Goal: Transaction & Acquisition: Purchase product/service

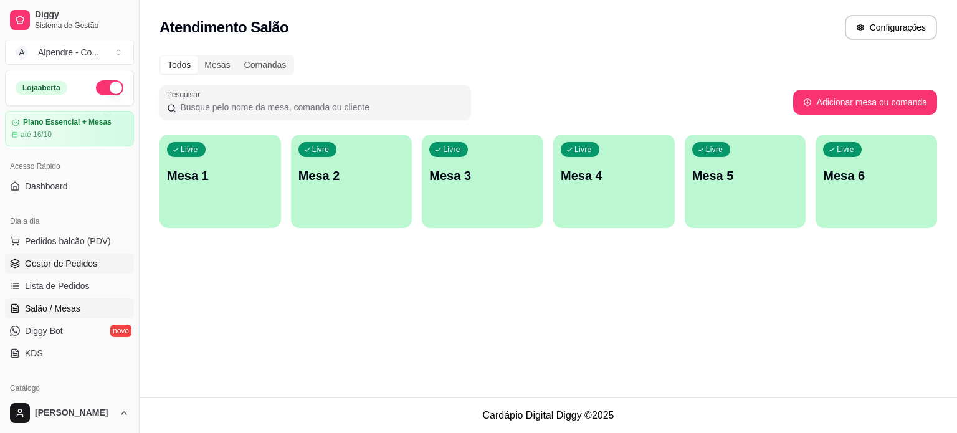
click at [53, 261] on span "Gestor de Pedidos" at bounding box center [61, 263] width 72 height 12
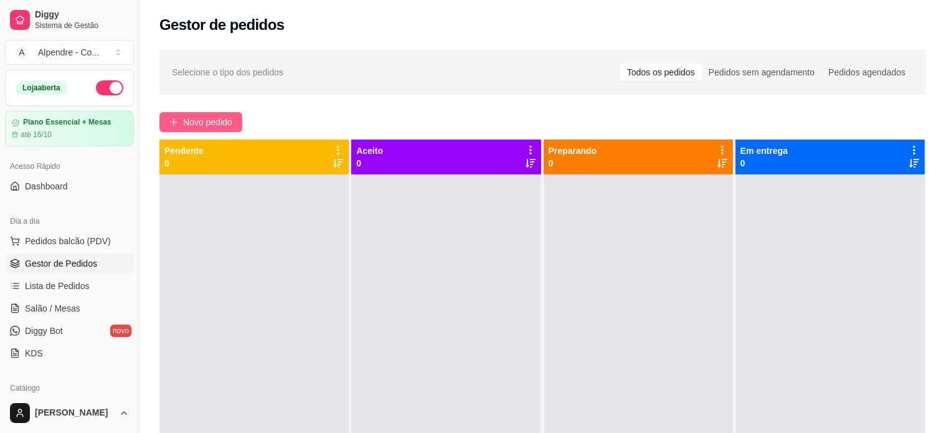
click at [197, 121] on span "Novo pedido" at bounding box center [207, 122] width 49 height 14
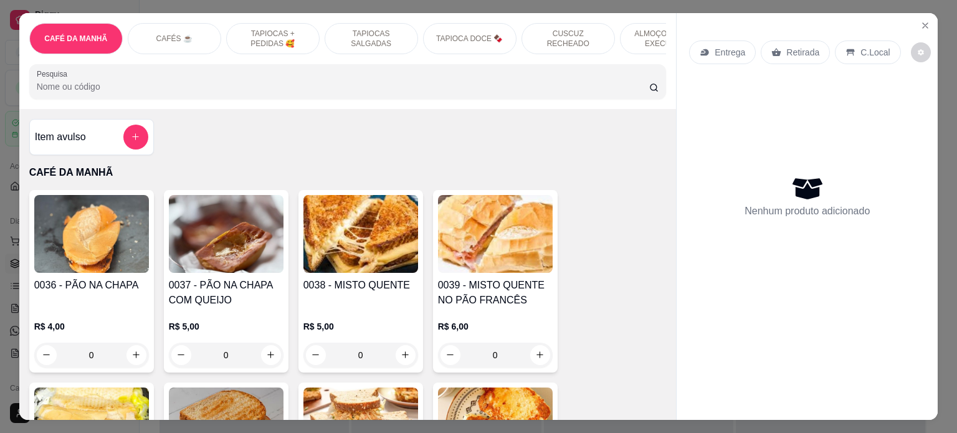
click at [162, 34] on p "CAFÉS ☕️" at bounding box center [174, 39] width 36 height 10
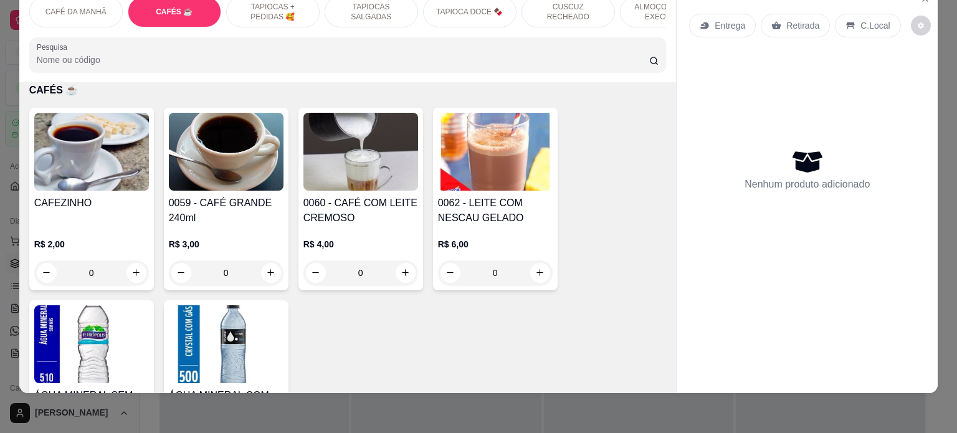
click at [272, 272] on div "0" at bounding box center [226, 272] width 115 height 25
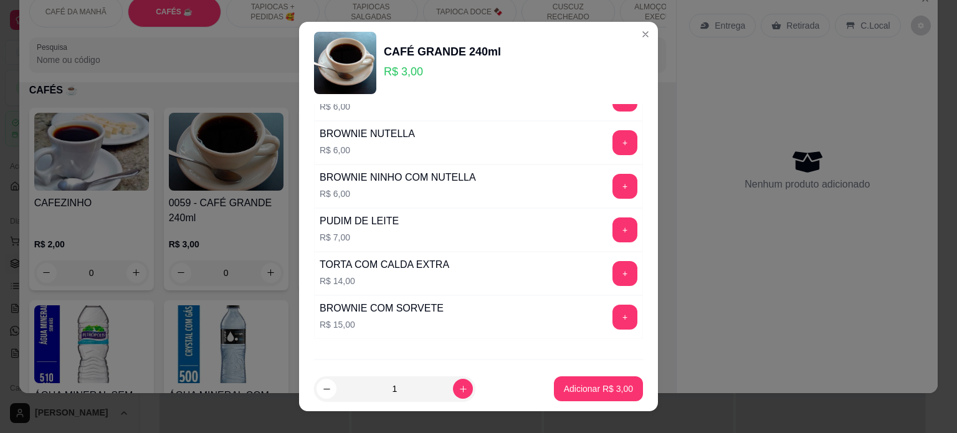
scroll to position [266, 0]
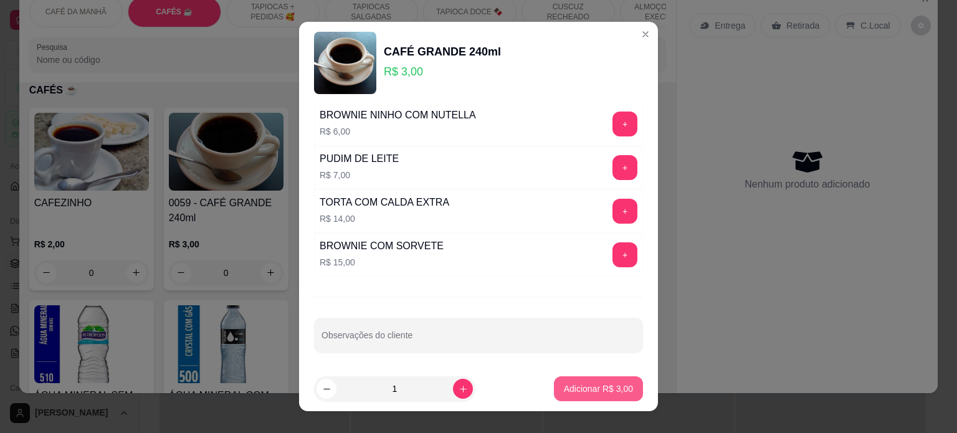
click at [601, 390] on p "Adicionar R$ 3,00" at bounding box center [598, 388] width 69 height 12
type input "1"
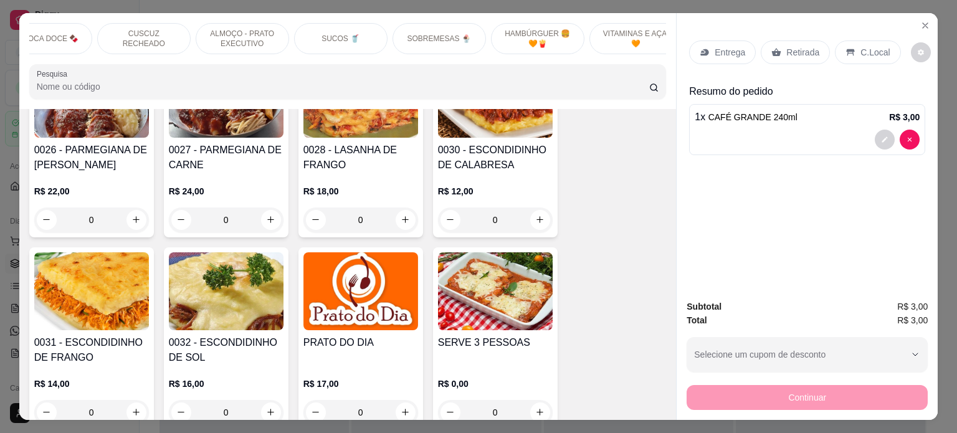
scroll to position [0, 433]
click at [410, 23] on div "SOBREMESAS 🍨" at bounding box center [430, 38] width 93 height 31
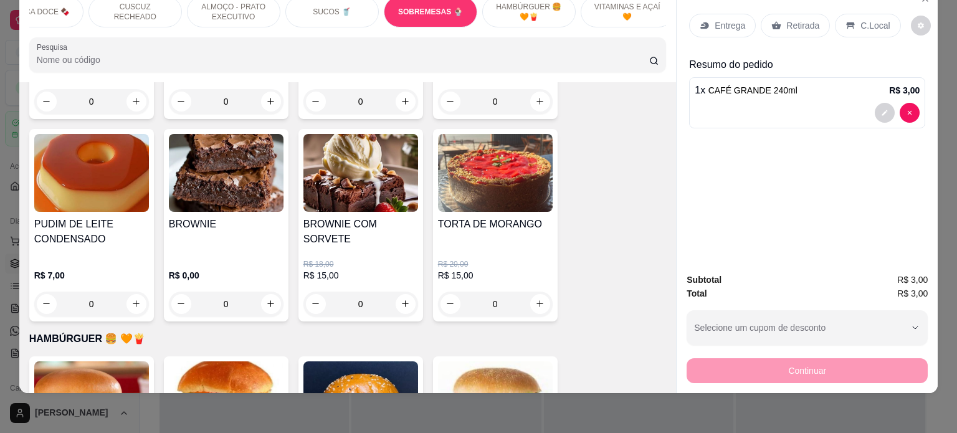
scroll to position [3933, 0]
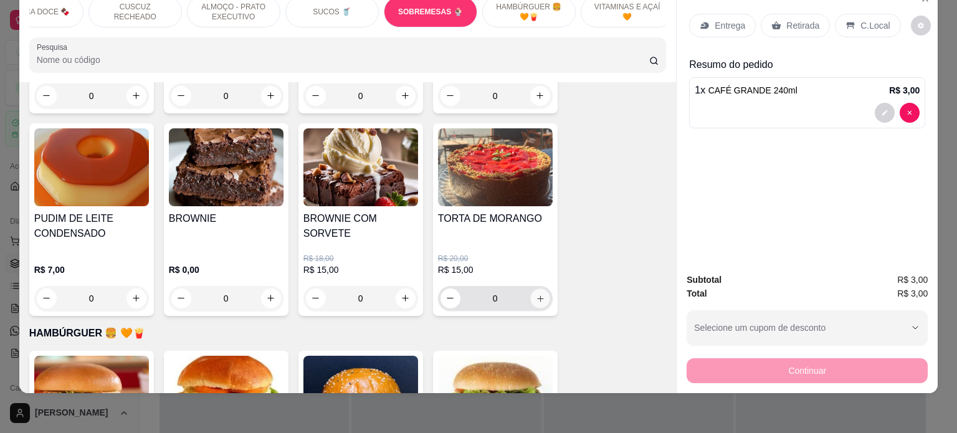
click at [541, 288] on button "increase-product-quantity" at bounding box center [539, 297] width 19 height 19
type input "1"
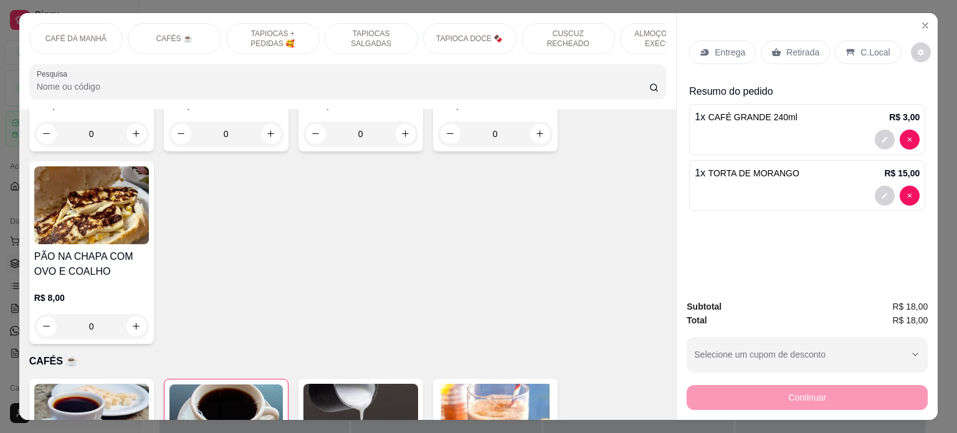
scroll to position [0, 0]
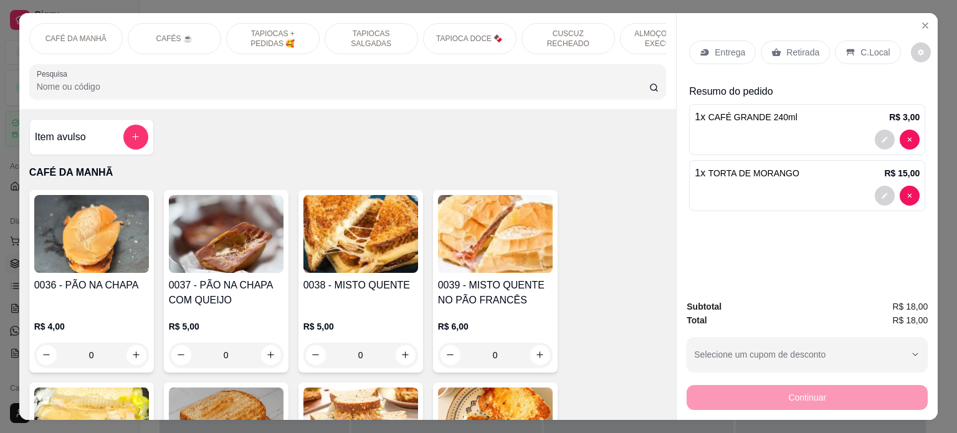
click at [85, 140] on div "Item avulso" at bounding box center [91, 137] width 113 height 25
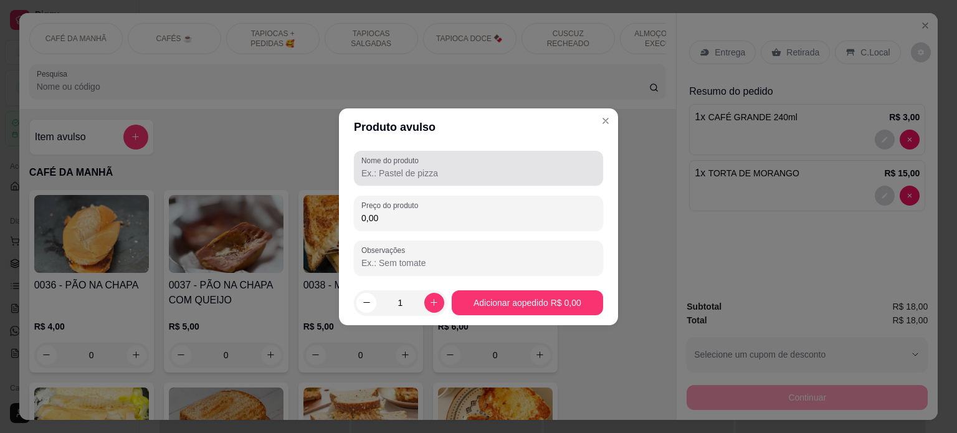
click at [381, 170] on input "Nome do produto" at bounding box center [478, 173] width 234 height 12
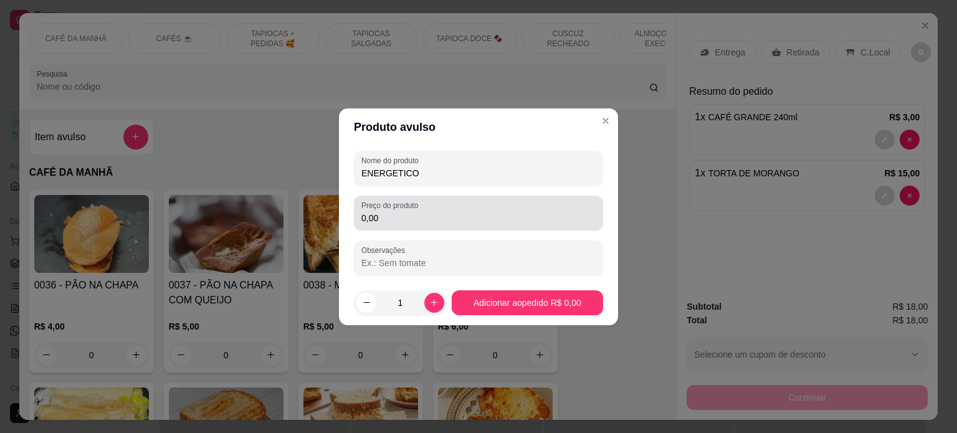
type input "ENERGETICO"
click at [404, 216] on input "0,00" at bounding box center [478, 218] width 234 height 12
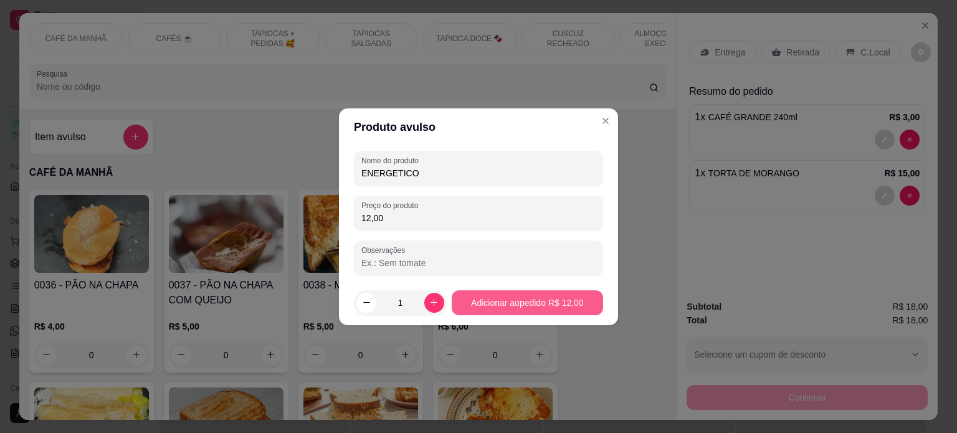
type input "12,00"
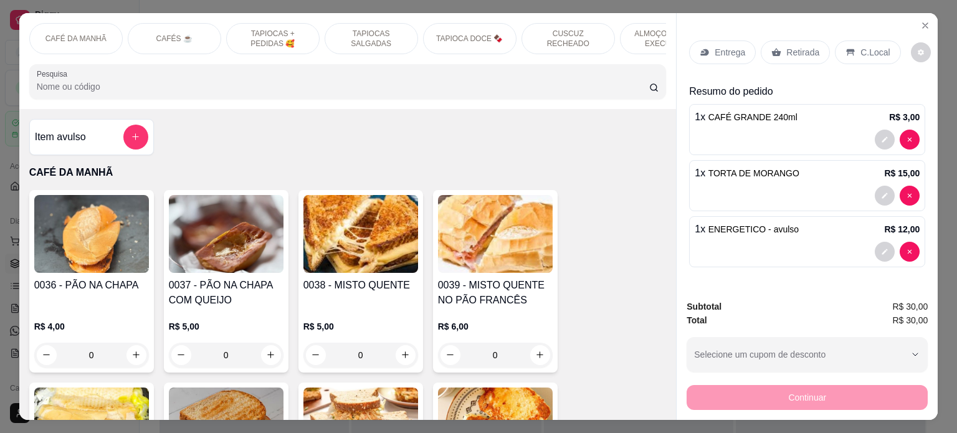
click at [789, 46] on p "Retirada" at bounding box center [802, 52] width 33 height 12
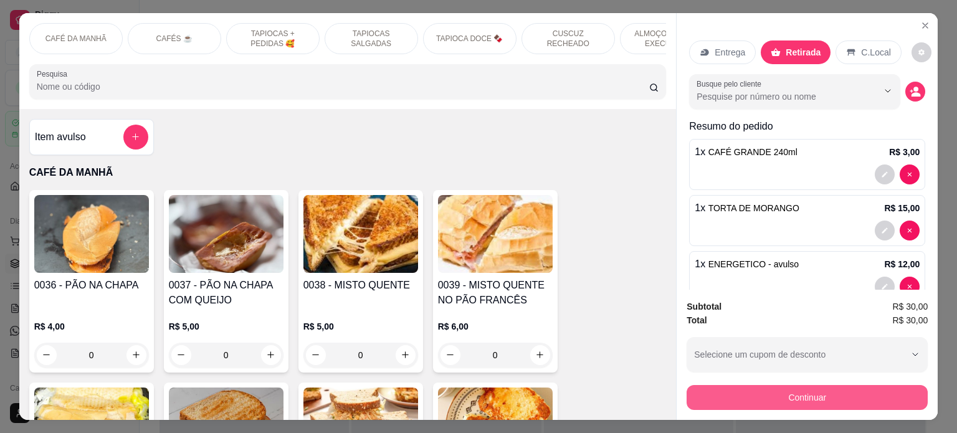
click at [775, 387] on button "Continuar" at bounding box center [806, 397] width 241 height 25
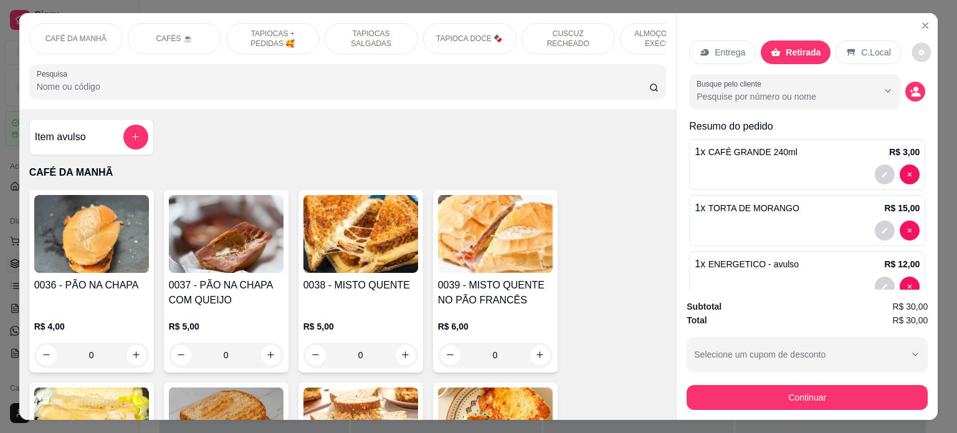
click at [913, 42] on button "decrease-product-quantity" at bounding box center [920, 51] width 19 height 19
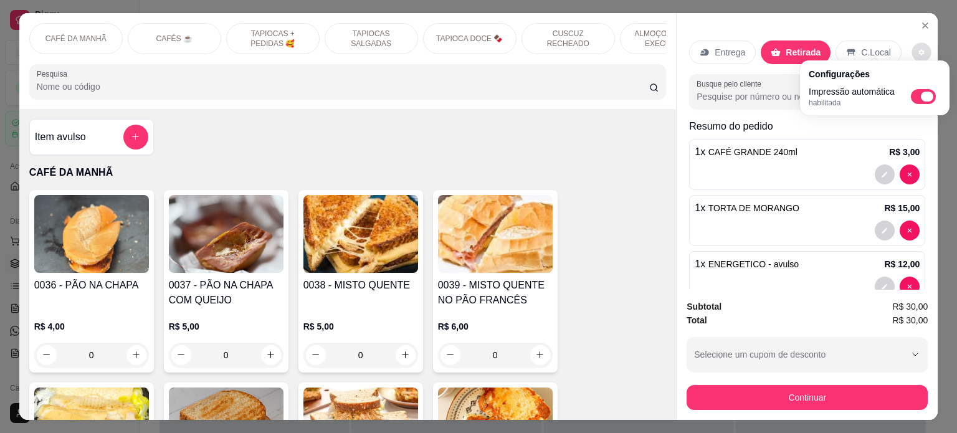
click at [932, 98] on span "Automatic updates" at bounding box center [927, 97] width 12 height 10
click at [918, 98] on input "Automatic updates" at bounding box center [914, 101] width 8 height 8
checkbox input "false"
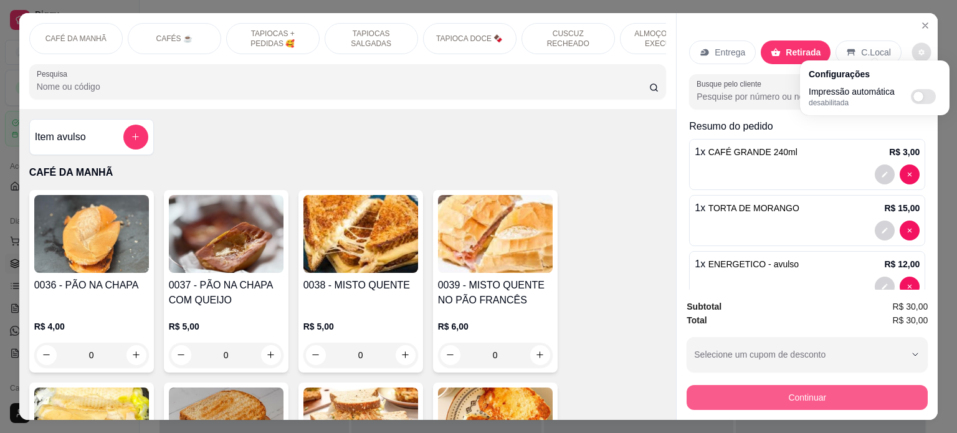
click at [790, 393] on button "Continuar" at bounding box center [806, 397] width 241 height 25
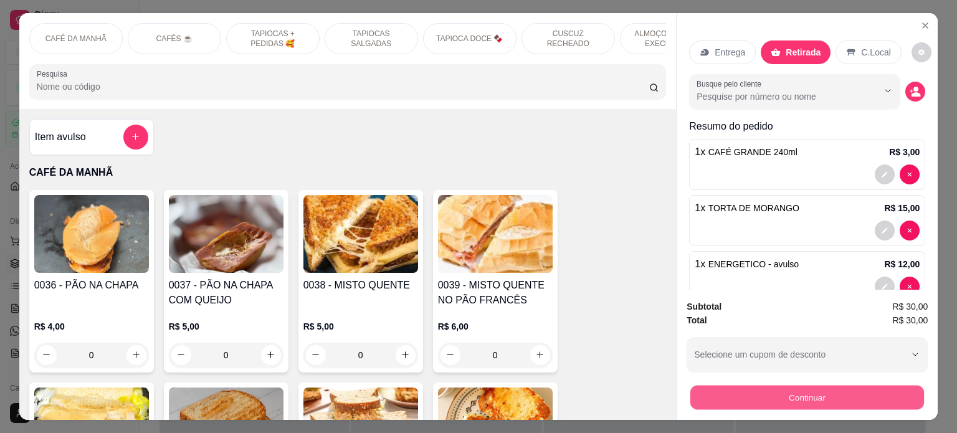
click at [790, 393] on button "Continuar" at bounding box center [807, 398] width 234 height 24
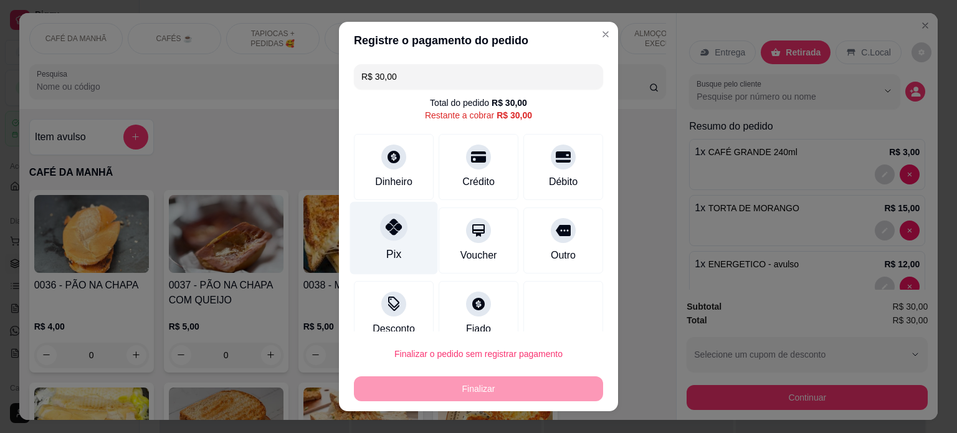
click at [392, 249] on div "Pix" at bounding box center [394, 237] width 88 height 73
type input "R$ 0,00"
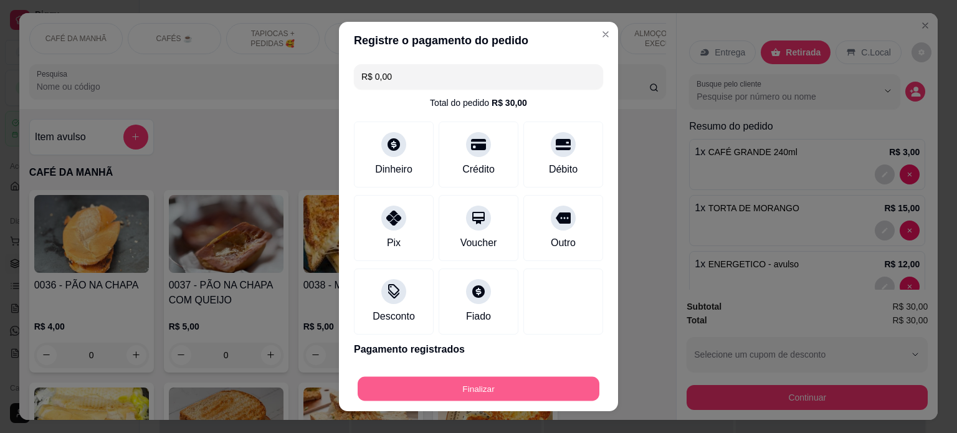
click at [482, 384] on button "Finalizar" at bounding box center [479, 389] width 242 height 24
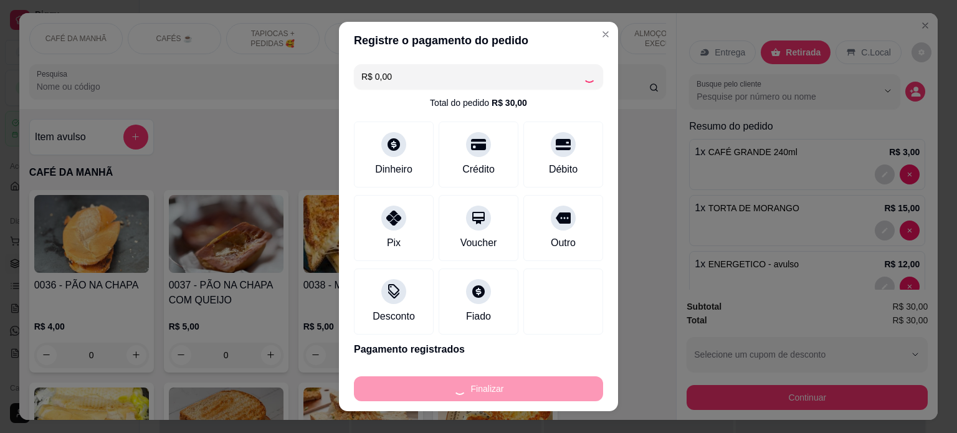
type input "0"
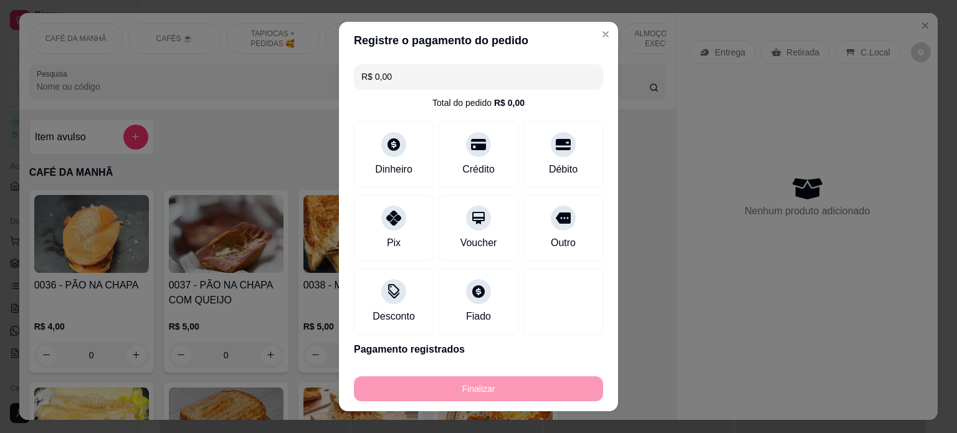
type input "-R$ 30,00"
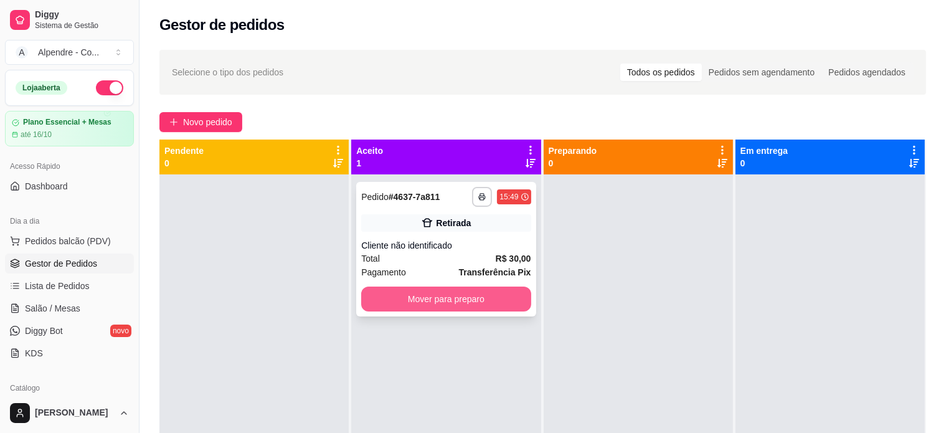
click at [443, 299] on button "Mover para preparo" at bounding box center [445, 299] width 169 height 25
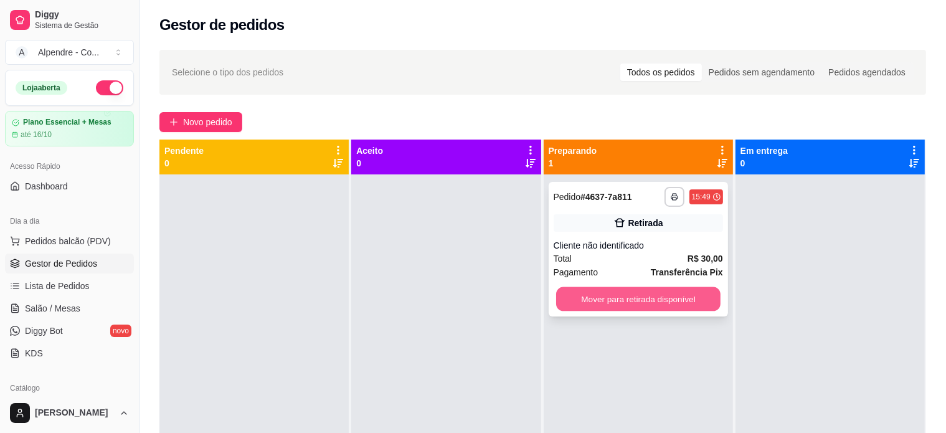
click at [653, 291] on button "Mover para retirada disponível" at bounding box center [638, 299] width 164 height 24
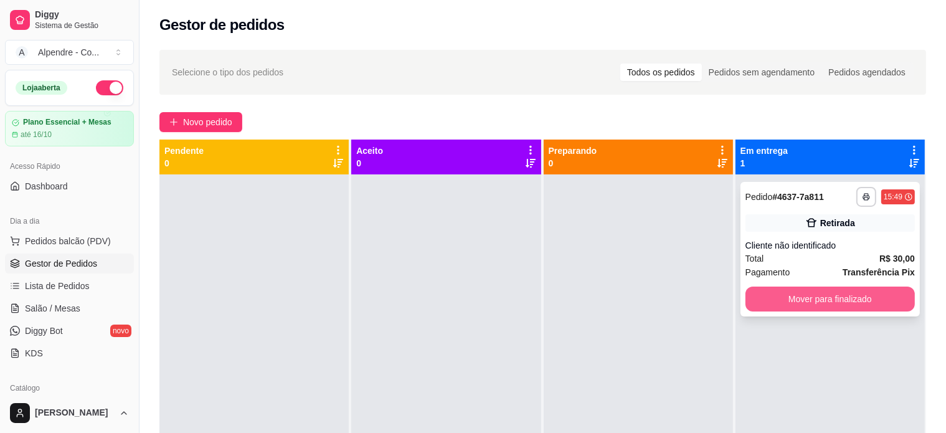
click at [827, 304] on button "Mover para finalizado" at bounding box center [830, 299] width 169 height 25
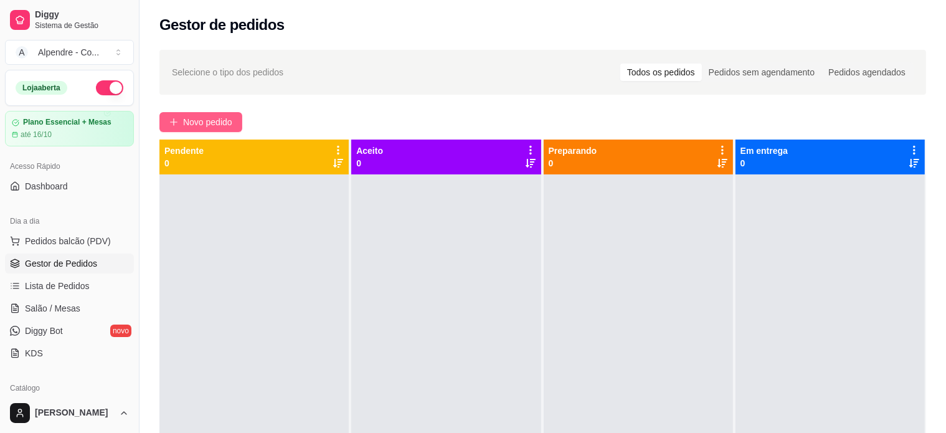
click at [197, 118] on span "Novo pedido" at bounding box center [207, 122] width 49 height 14
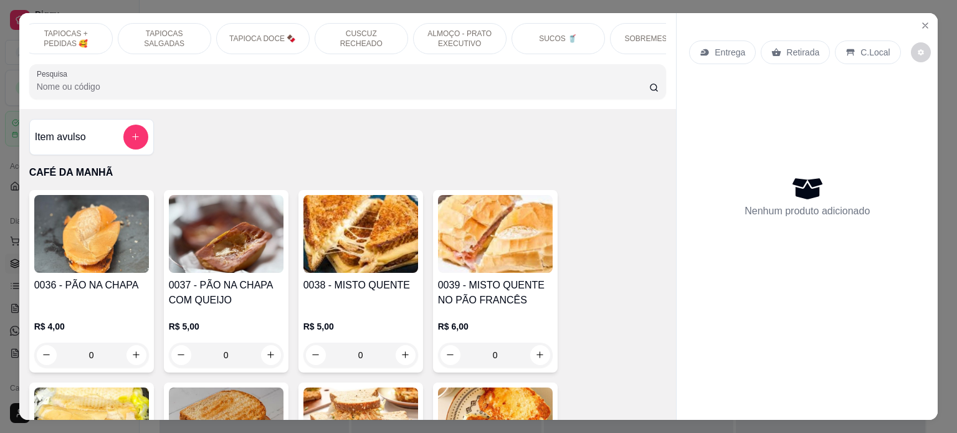
scroll to position [0, 216]
click at [435, 40] on p "ALMOÇO - PRATO EXECUTIVO" at bounding box center [450, 39] width 72 height 20
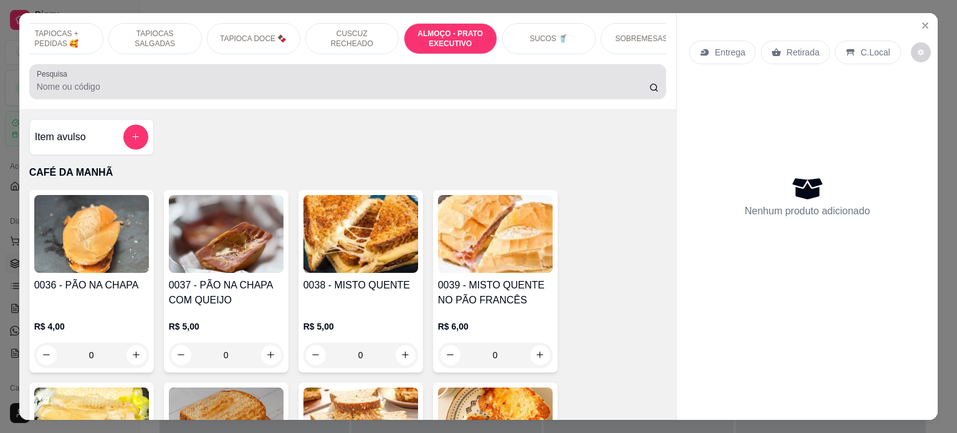
scroll to position [2555, 0]
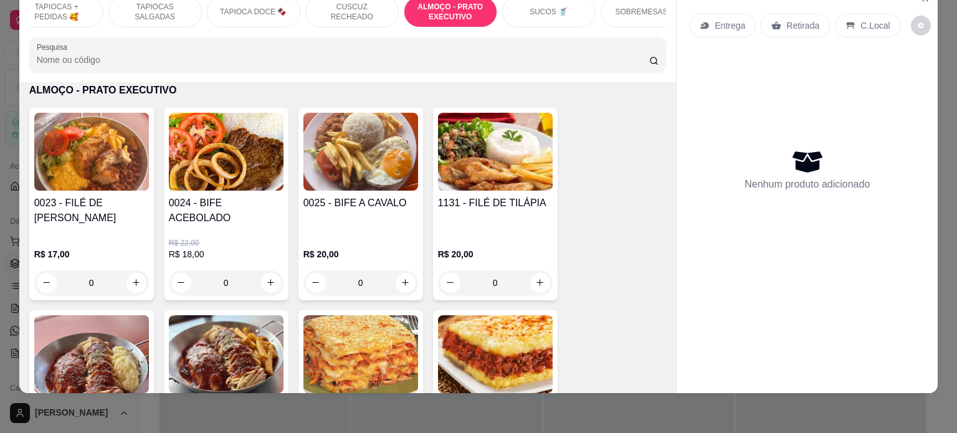
click at [136, 272] on div "0" at bounding box center [91, 282] width 115 height 25
click at [133, 275] on div "0" at bounding box center [91, 282] width 115 height 25
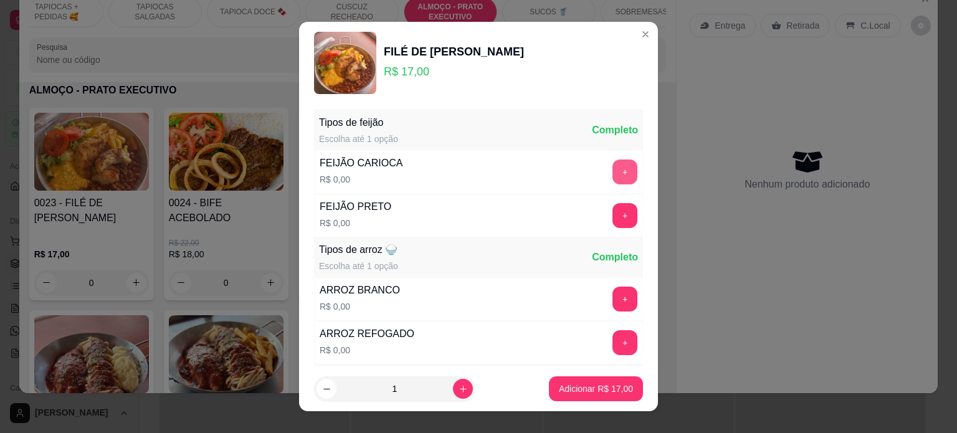
click at [612, 174] on button "+" at bounding box center [624, 171] width 25 height 25
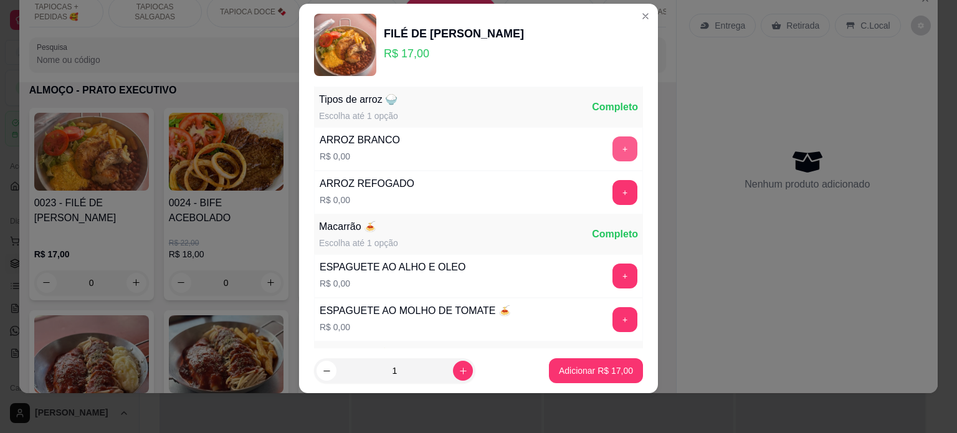
click at [612, 148] on button "+" at bounding box center [624, 148] width 25 height 25
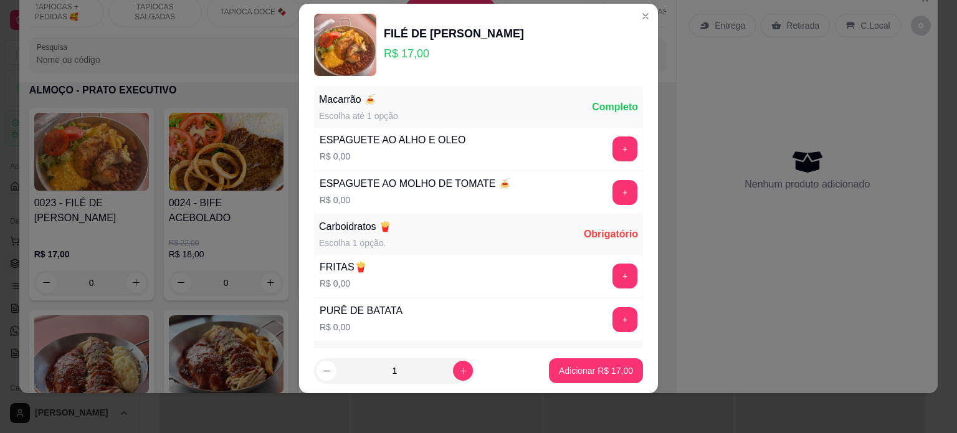
click at [612, 198] on button "+" at bounding box center [624, 192] width 25 height 25
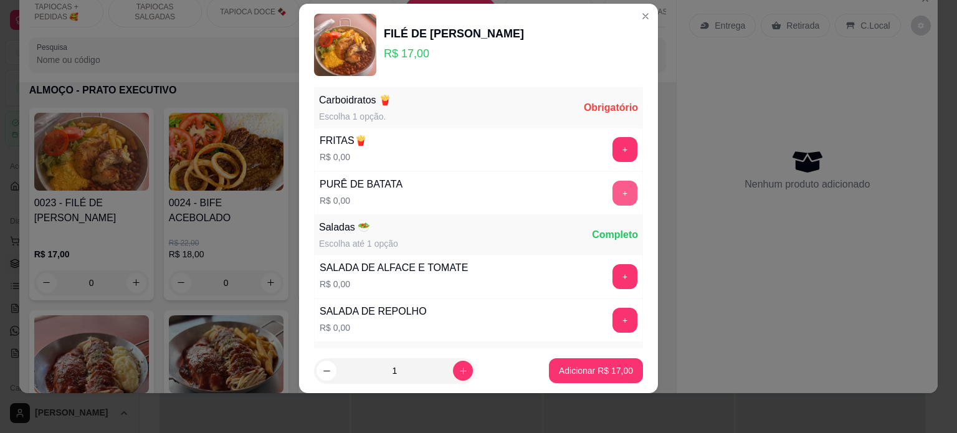
click at [612, 192] on button "+" at bounding box center [624, 193] width 25 height 25
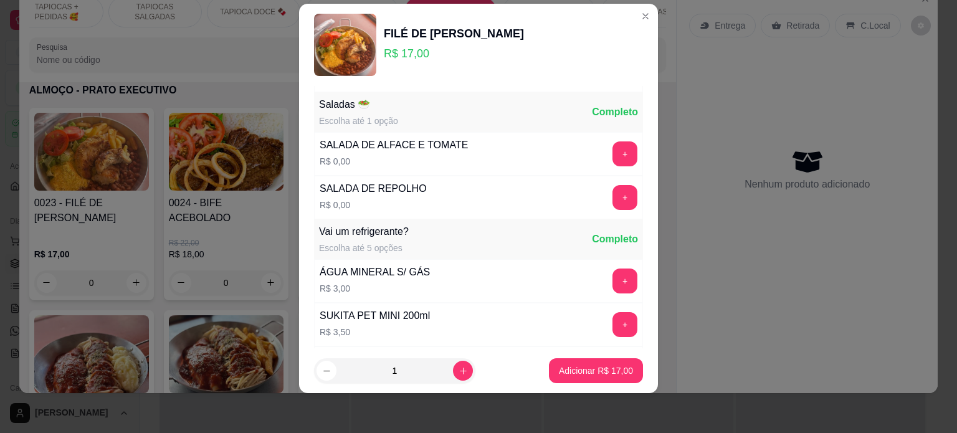
scroll to position [512, 0]
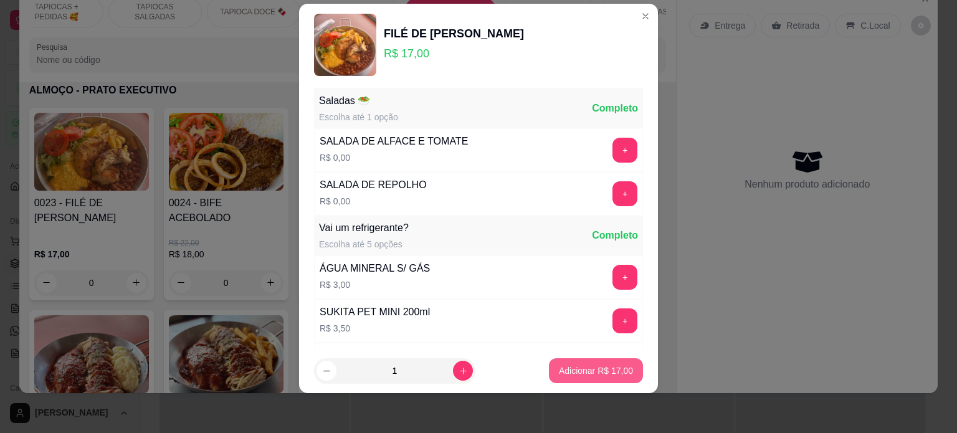
click at [571, 363] on button "Adicionar R$ 17,00" at bounding box center [596, 370] width 94 height 25
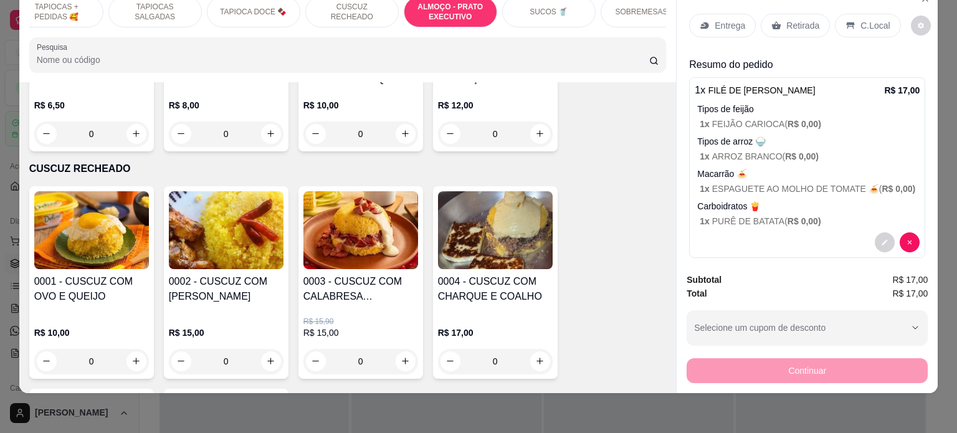
scroll to position [0, 0]
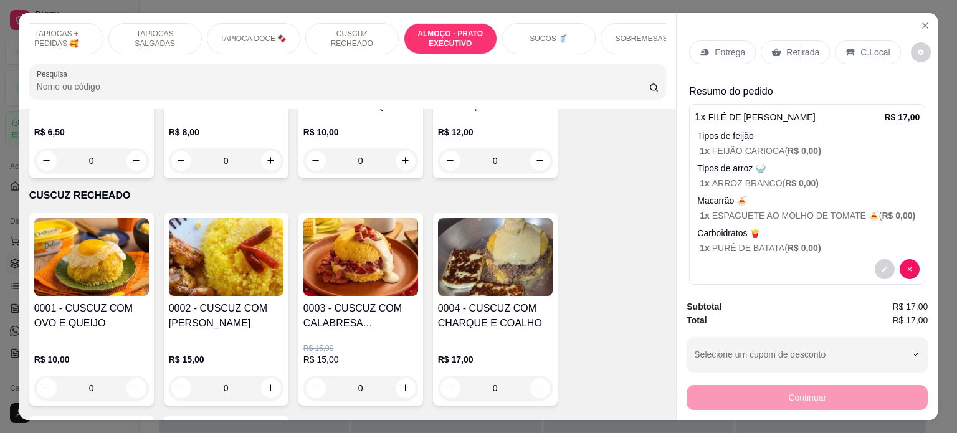
click at [623, 34] on p "SOBREMESAS 🍨" at bounding box center [647, 39] width 64 height 10
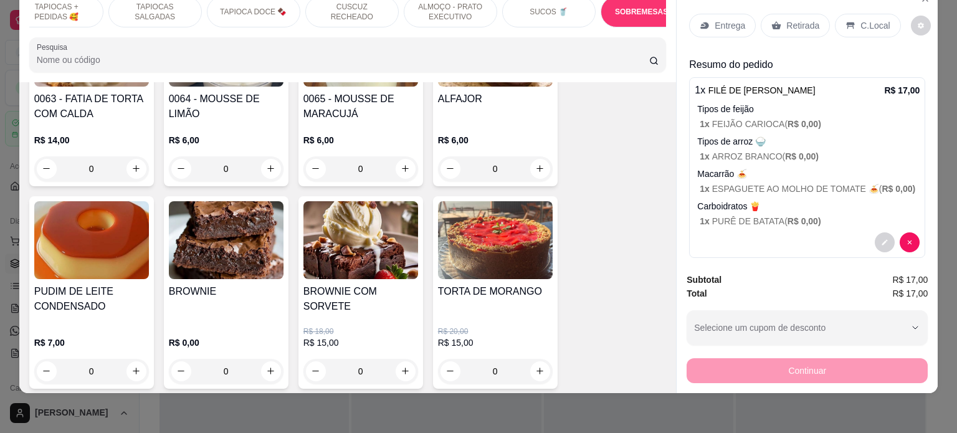
scroll to position [3870, 0]
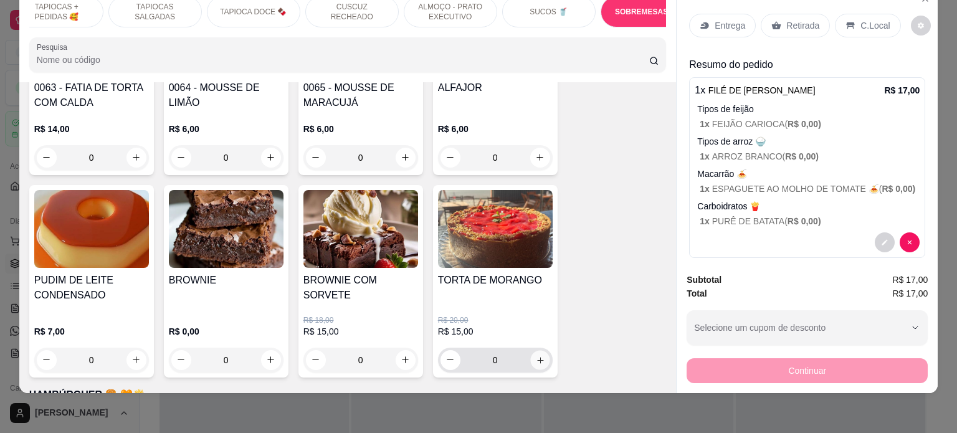
click at [535, 356] on icon "increase-product-quantity" at bounding box center [539, 360] width 9 height 9
type input "1"
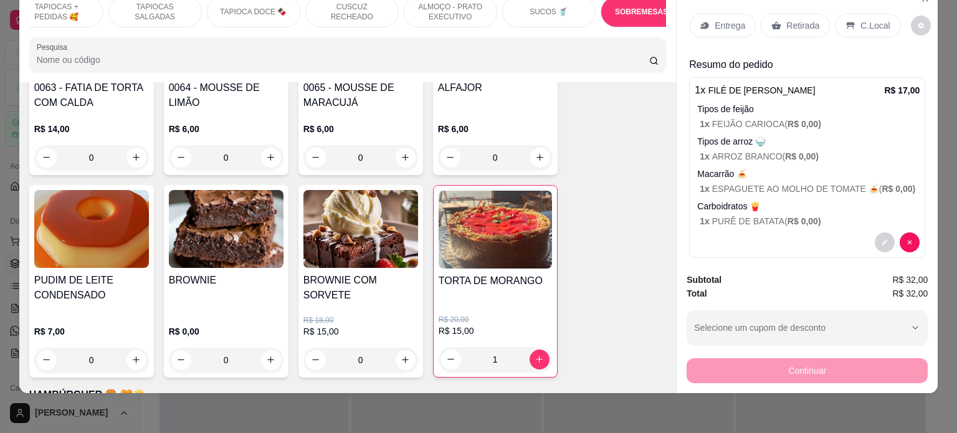
click at [847, 22] on icon at bounding box center [851, 25] width 8 height 7
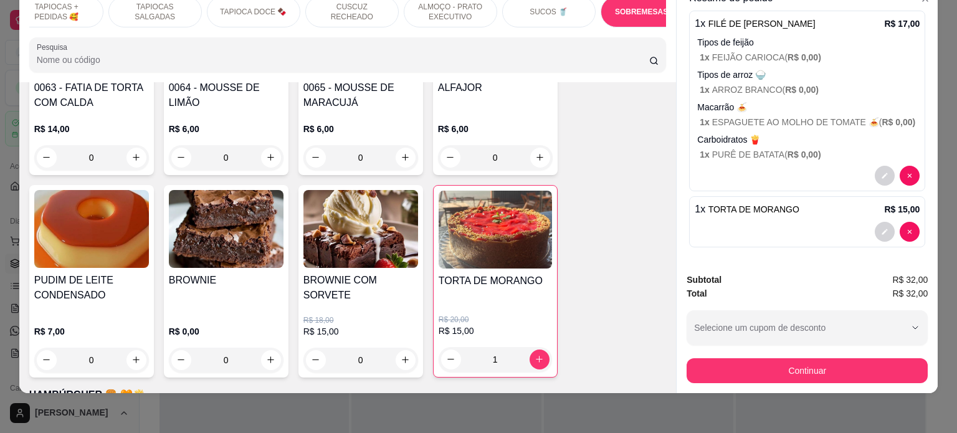
scroll to position [102, 0]
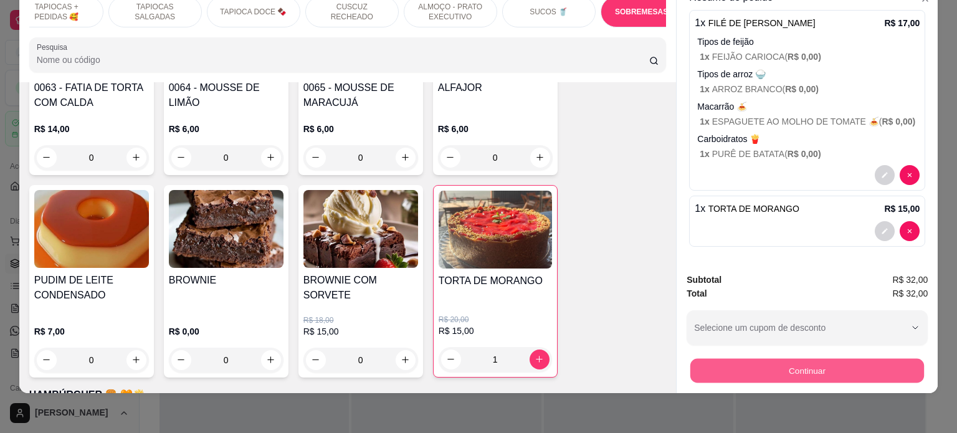
click at [797, 359] on button "Continuar" at bounding box center [807, 371] width 234 height 24
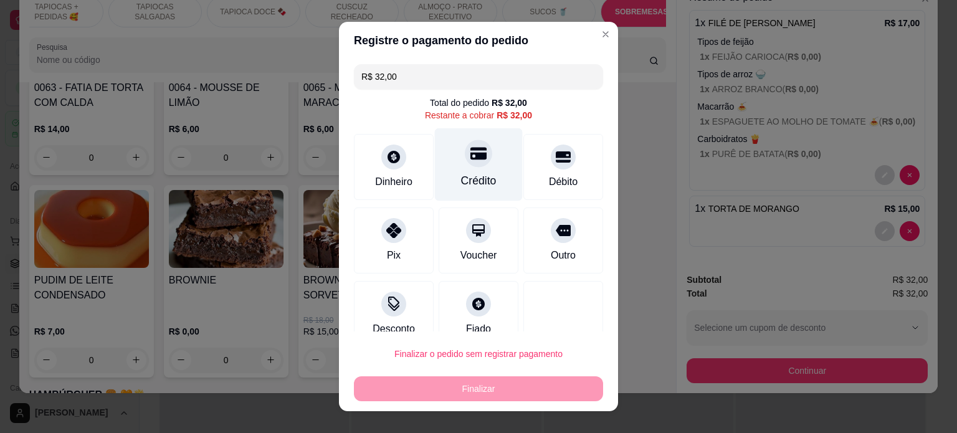
click at [482, 163] on div "Crédito" at bounding box center [479, 164] width 88 height 73
type input "R$ 0,00"
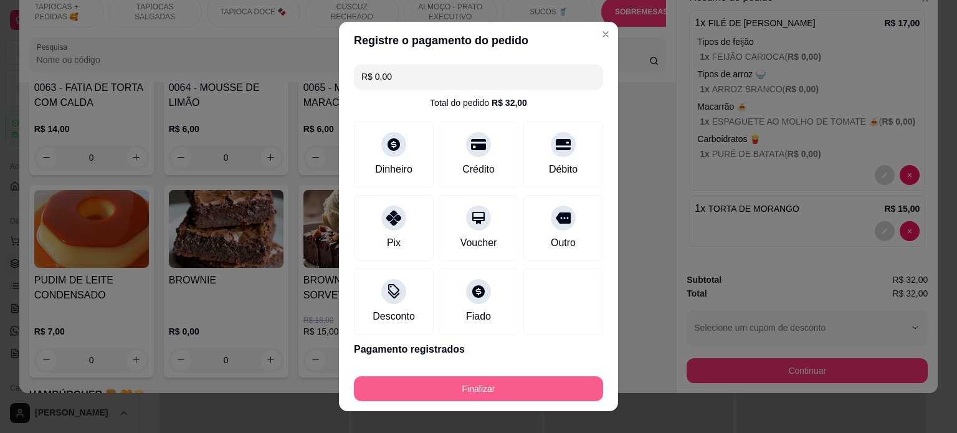
click at [485, 383] on button "Finalizar" at bounding box center [478, 388] width 249 height 25
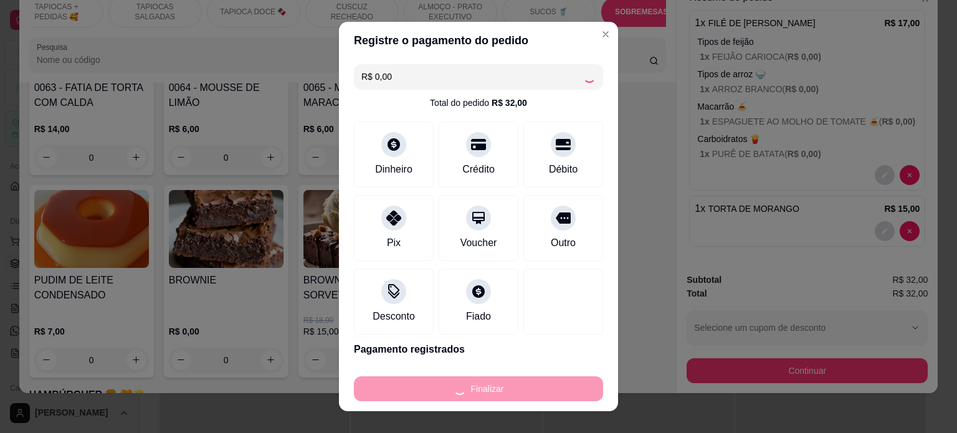
type input "0"
type input "-R$ 32,00"
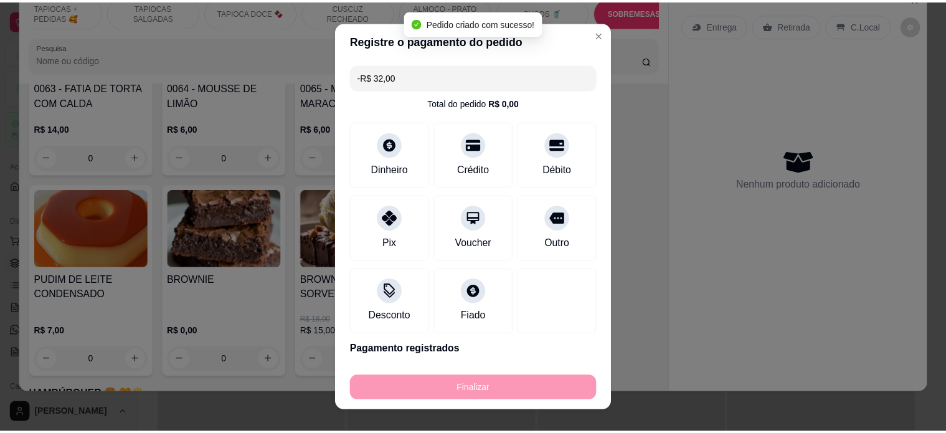
scroll to position [0, 0]
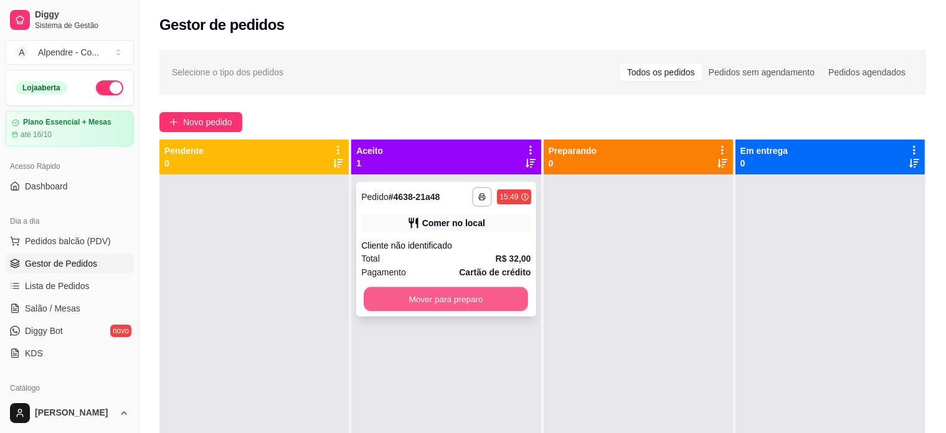
click at [468, 302] on button "Mover para preparo" at bounding box center [446, 299] width 164 height 24
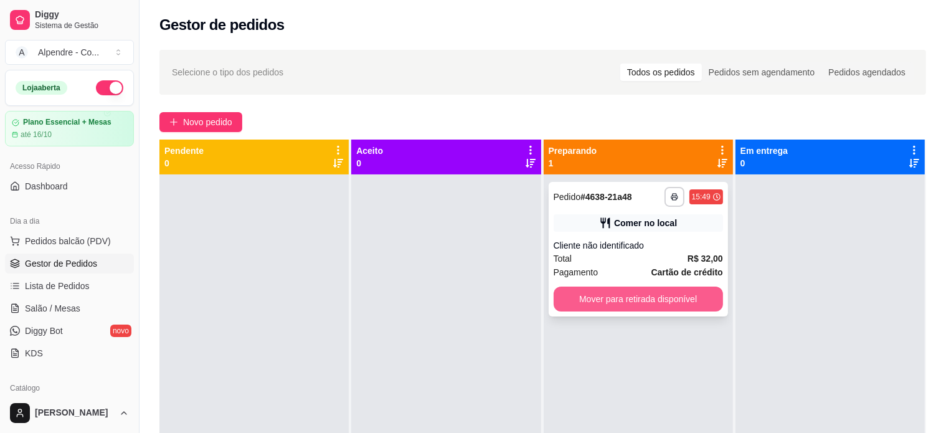
click at [599, 300] on button "Mover para retirada disponível" at bounding box center [638, 299] width 169 height 25
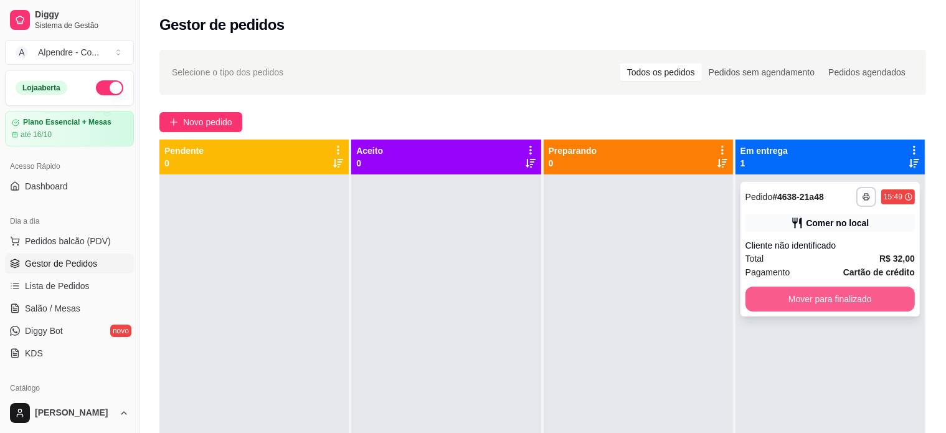
click at [820, 295] on button "Mover para finalizado" at bounding box center [830, 299] width 169 height 25
